Goal: Task Accomplishment & Management: Manage account settings

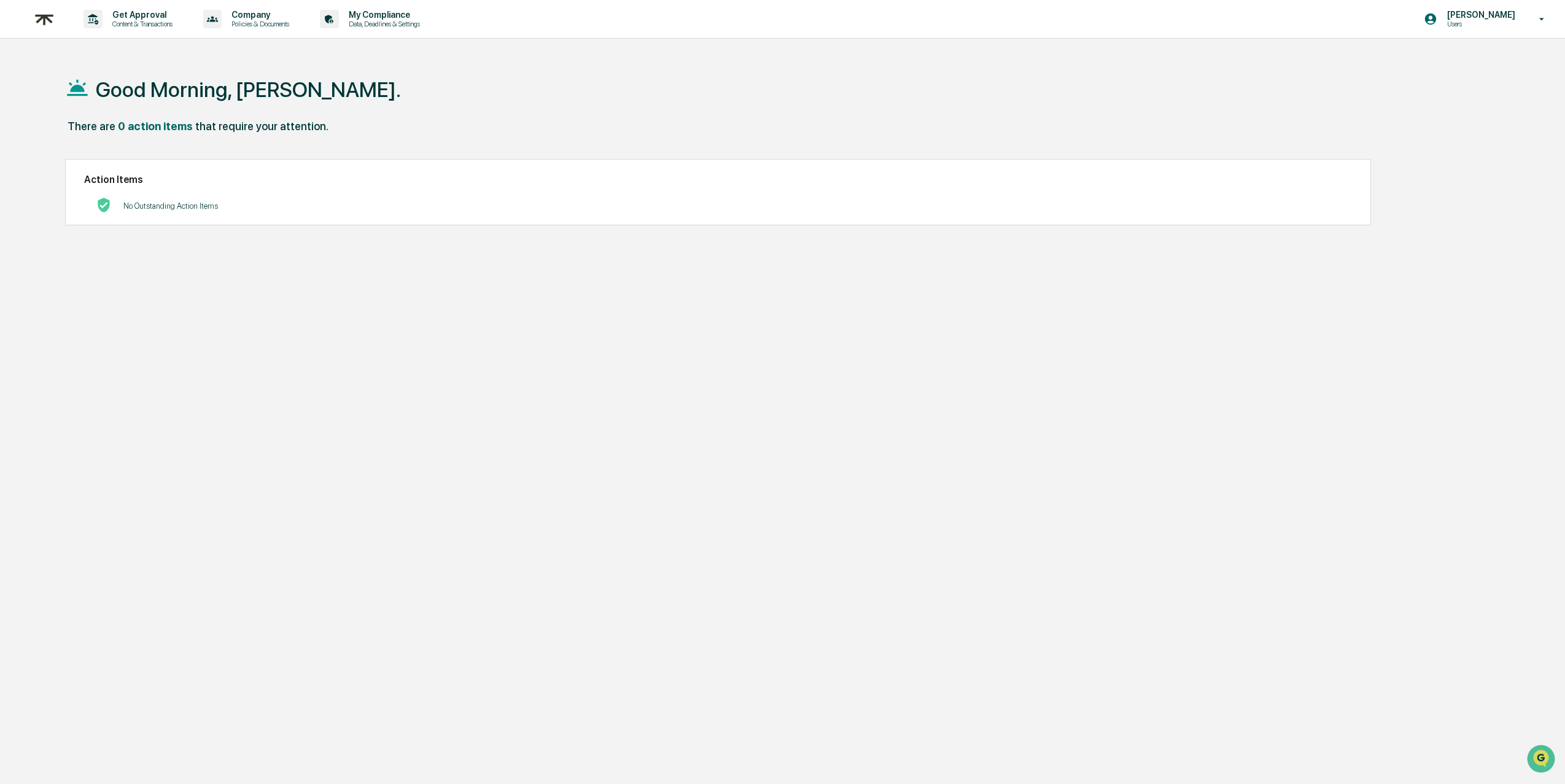
click at [50, 20] on img at bounding box center [44, 20] width 29 height 30
click at [414, 23] on p "Data, Deadlines & Settings" at bounding box center [382, 23] width 87 height 8
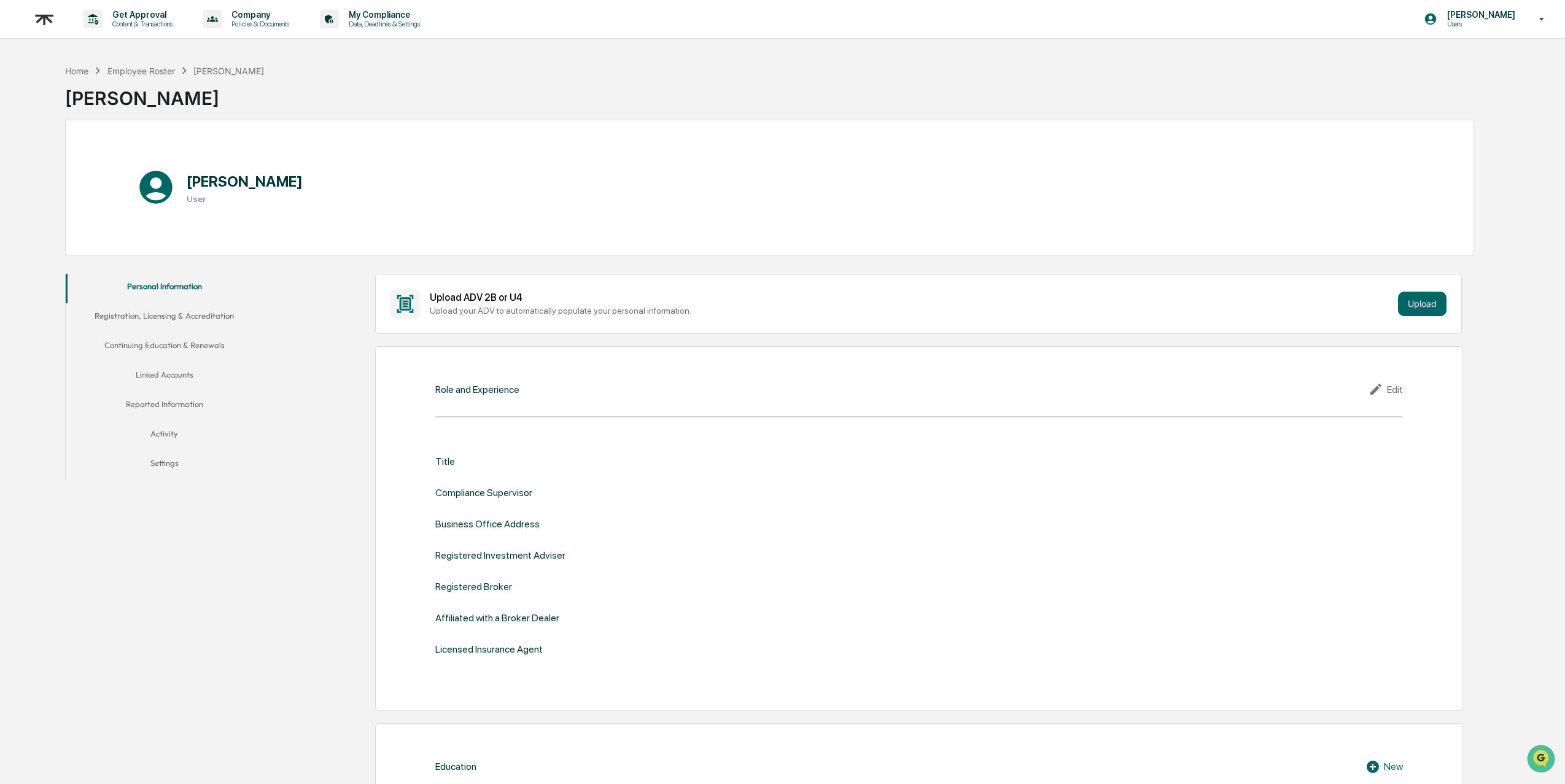
click at [187, 374] on button "Linked Accounts" at bounding box center [164, 377] width 197 height 29
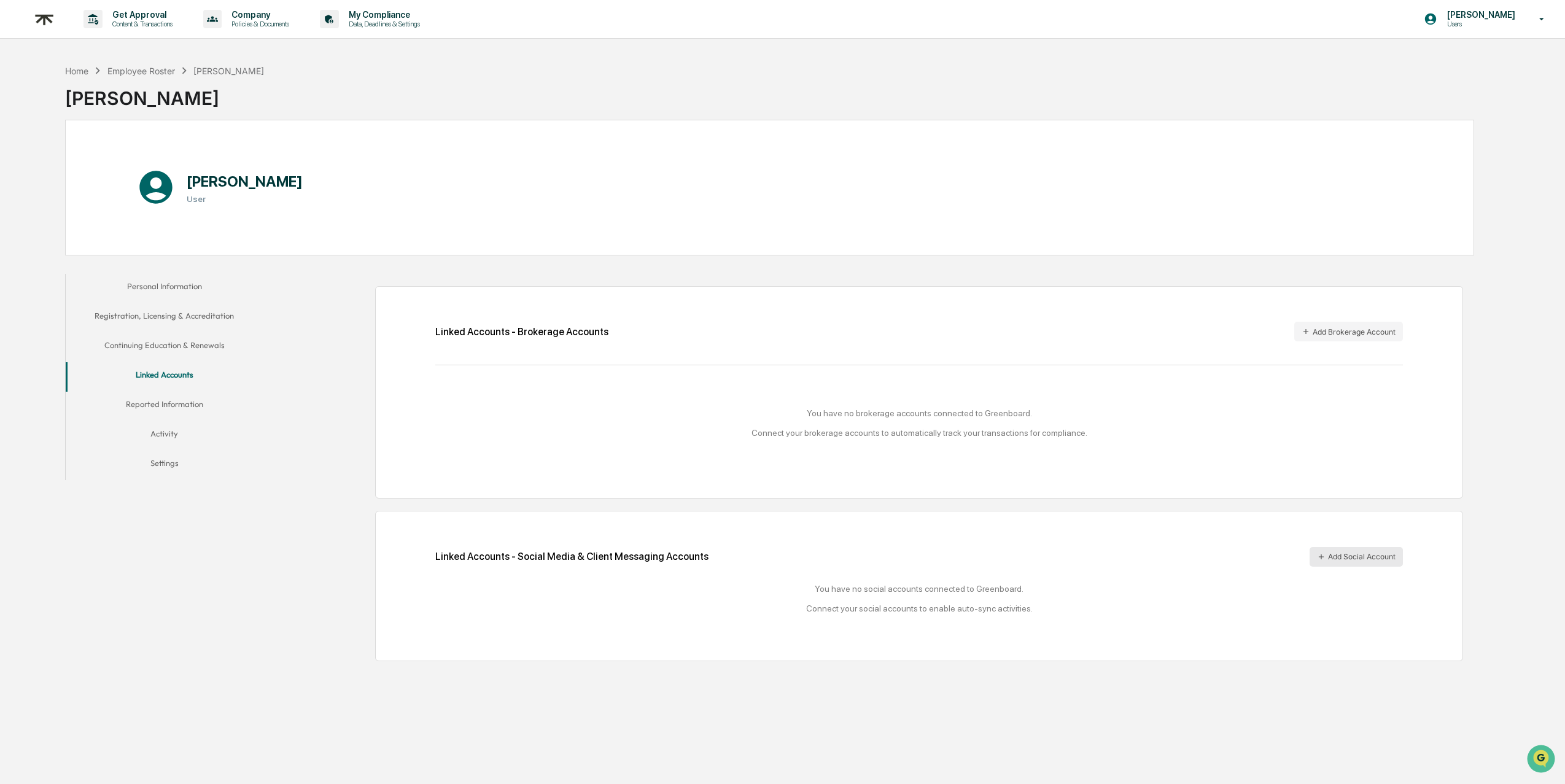
click at [1366, 549] on button "Add Social Account" at bounding box center [1356, 557] width 93 height 20
click at [188, 405] on button "Reported Information" at bounding box center [164, 406] width 197 height 29
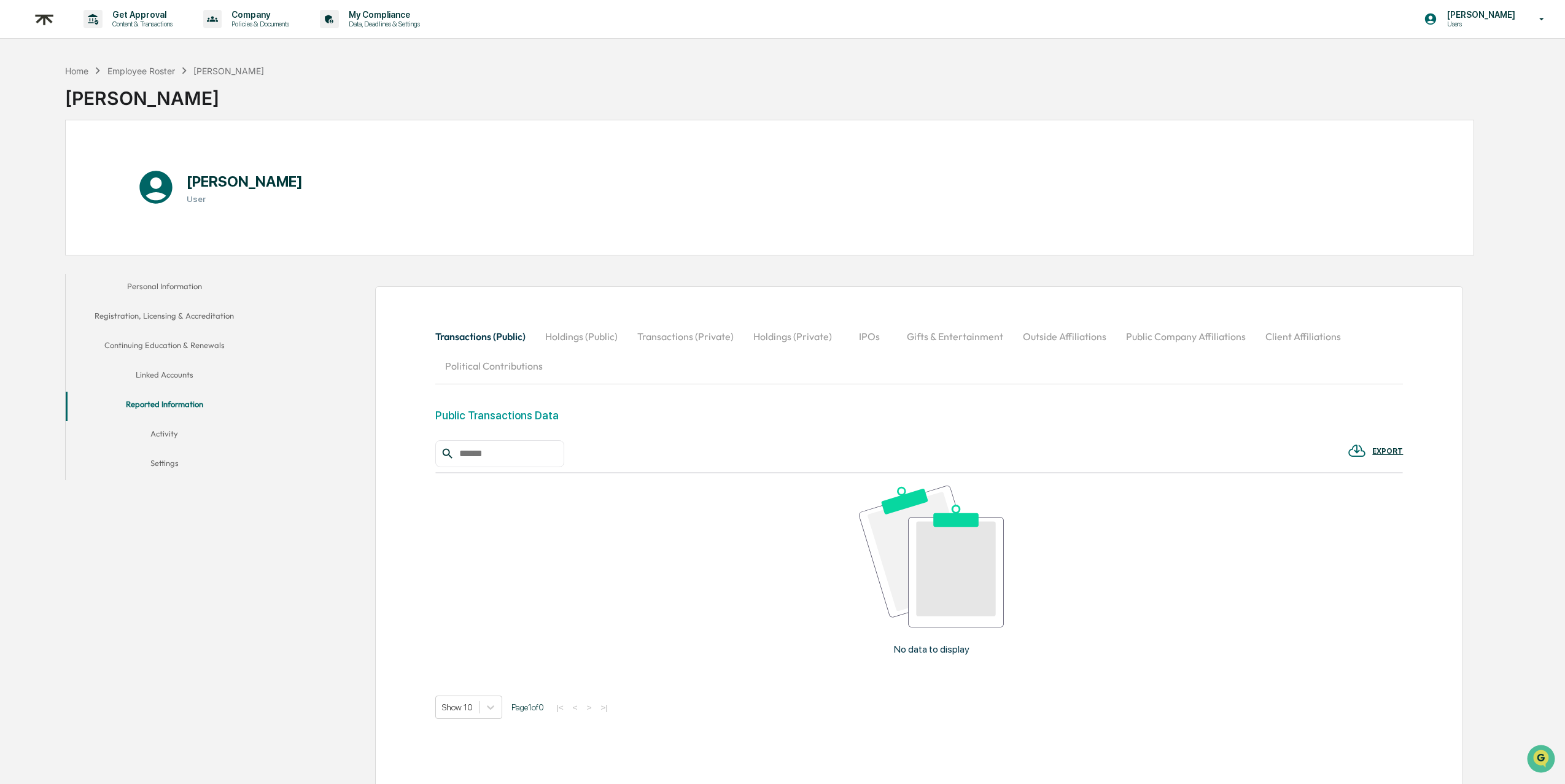
click at [166, 435] on button "Activity" at bounding box center [164, 435] width 197 height 29
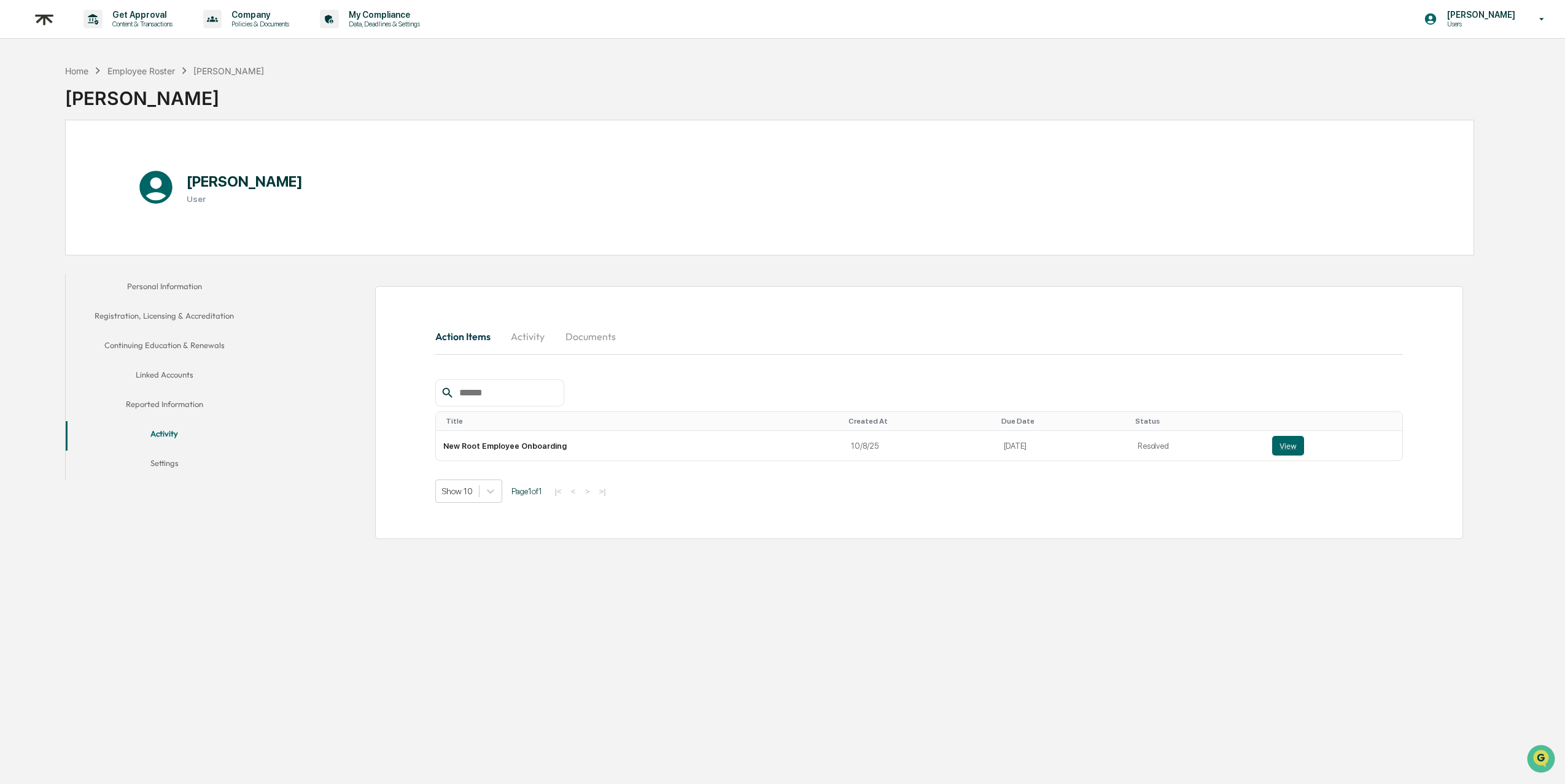
click at [191, 286] on button "Personal Information" at bounding box center [164, 288] width 197 height 29
